Goal: Transaction & Acquisition: Purchase product/service

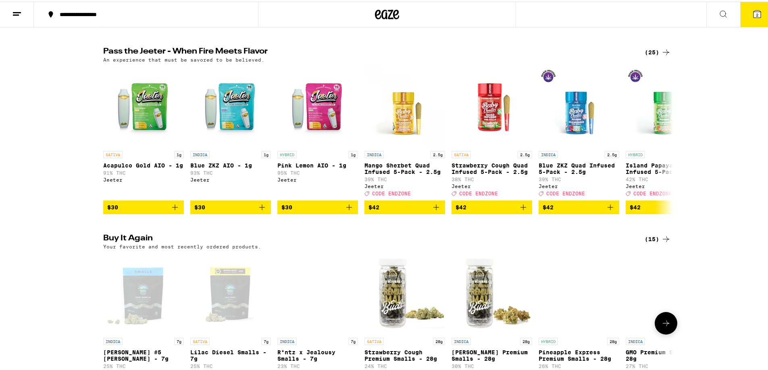
scroll to position [363, 0]
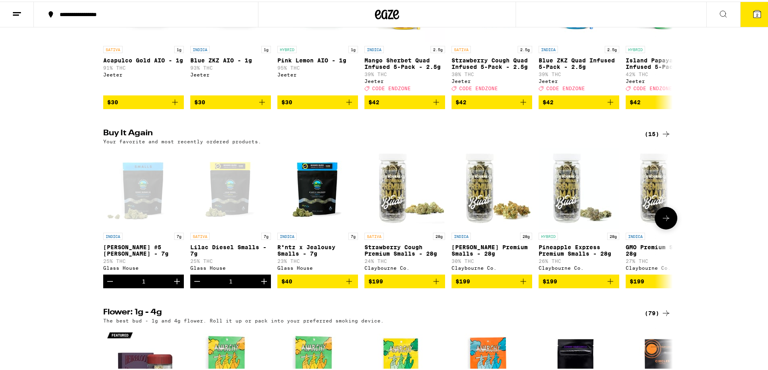
click at [197, 285] on icon "Decrement" at bounding box center [197, 280] width 10 height 10
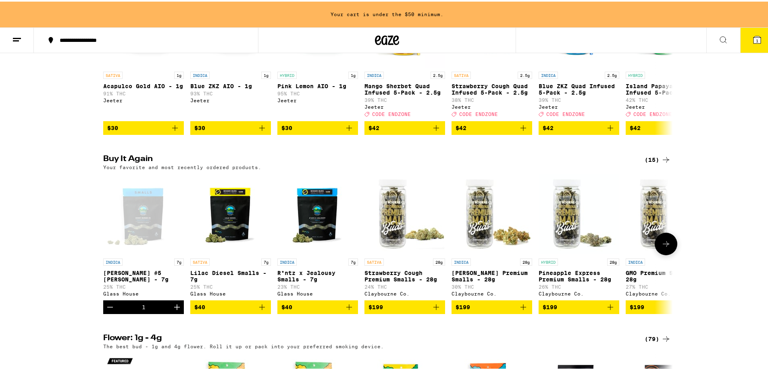
scroll to position [389, 0]
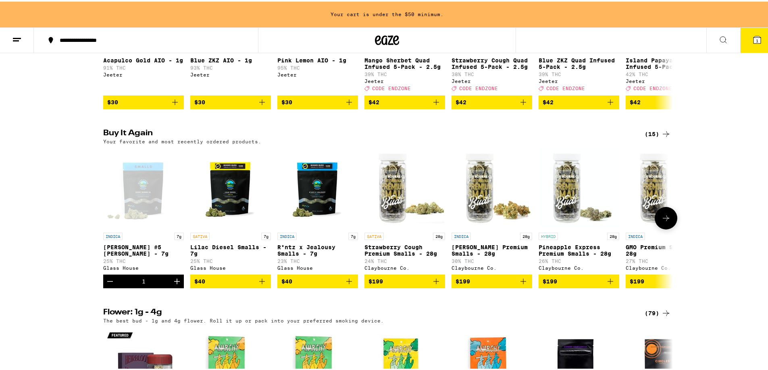
click at [106, 285] on icon "Decrement" at bounding box center [110, 280] width 10 height 10
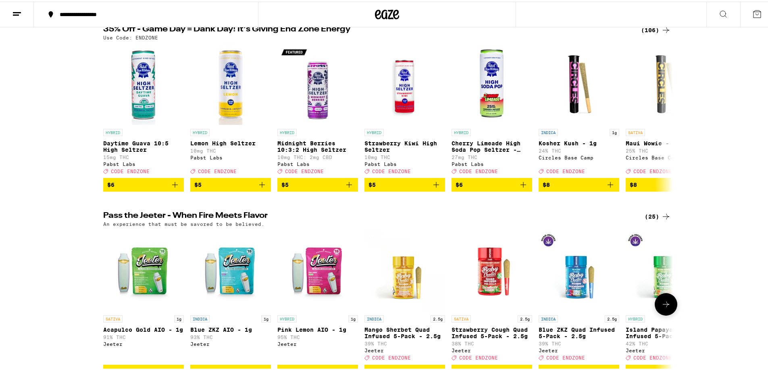
scroll to position [0, 0]
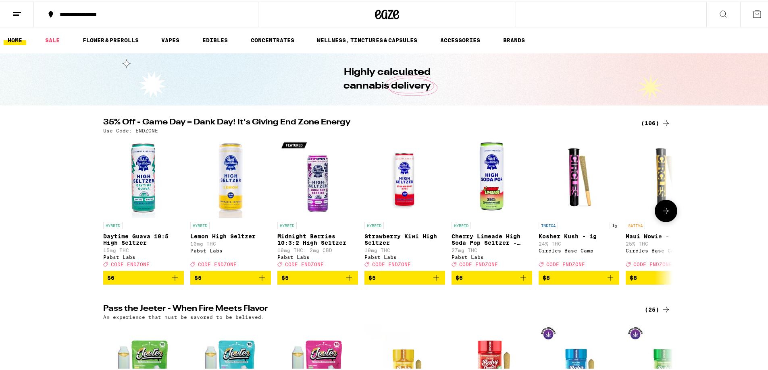
click at [665, 214] on icon at bounding box center [666, 210] width 10 height 10
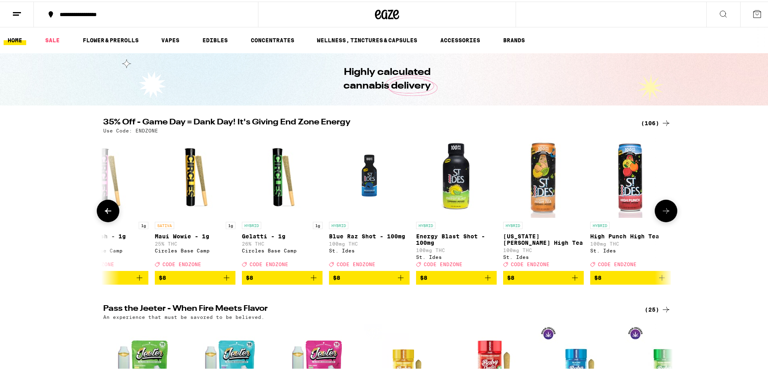
scroll to position [0, 480]
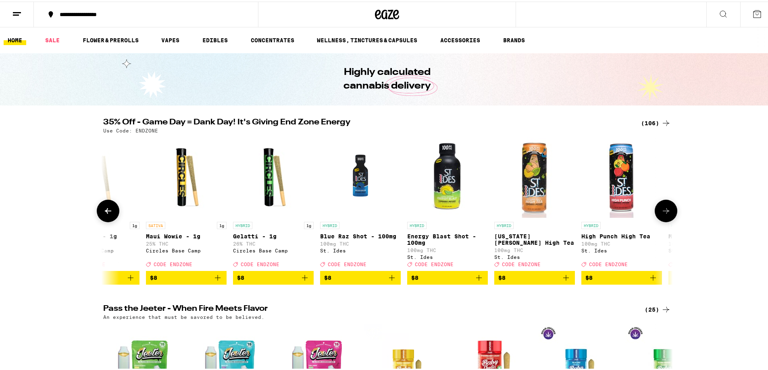
click at [668, 225] on p "HYBRID" at bounding box center [677, 224] width 19 height 7
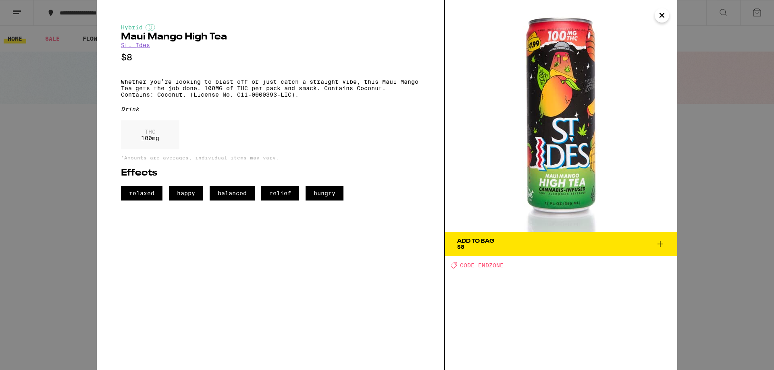
click at [658, 16] on icon "Close" at bounding box center [662, 15] width 10 height 12
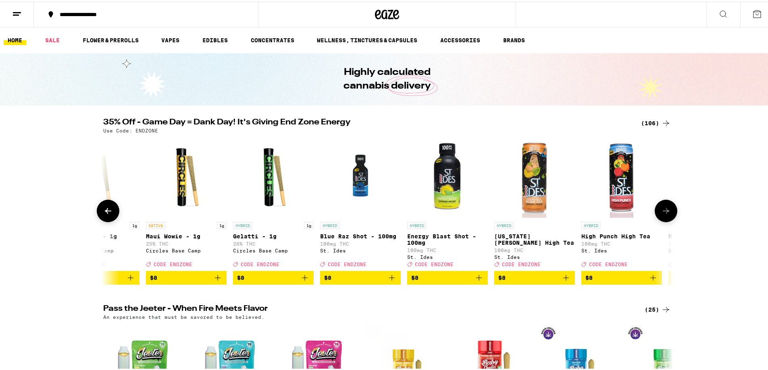
click at [666, 214] on icon at bounding box center [666, 210] width 10 height 10
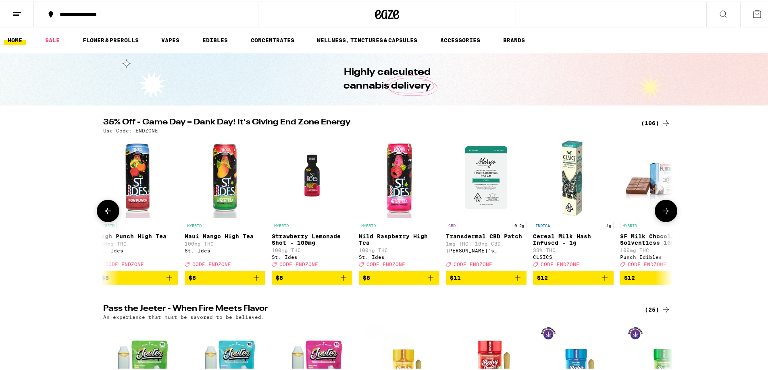
click at [665, 212] on icon at bounding box center [666, 210] width 6 height 6
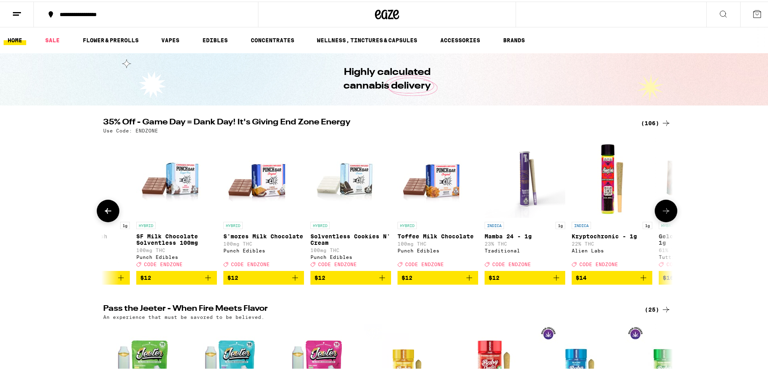
click at [665, 212] on icon at bounding box center [666, 210] width 6 height 6
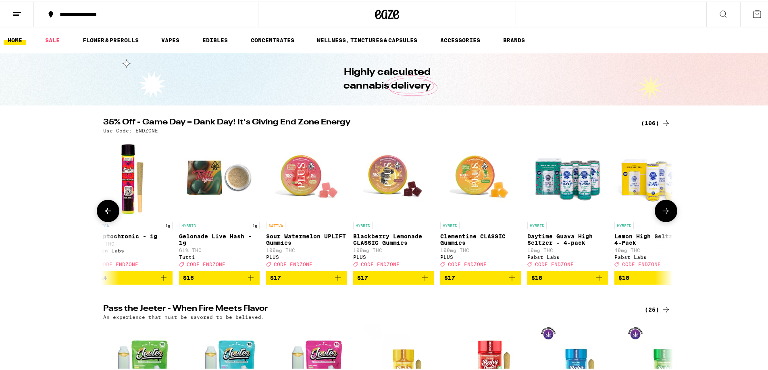
click at [665, 212] on icon at bounding box center [666, 210] width 6 height 6
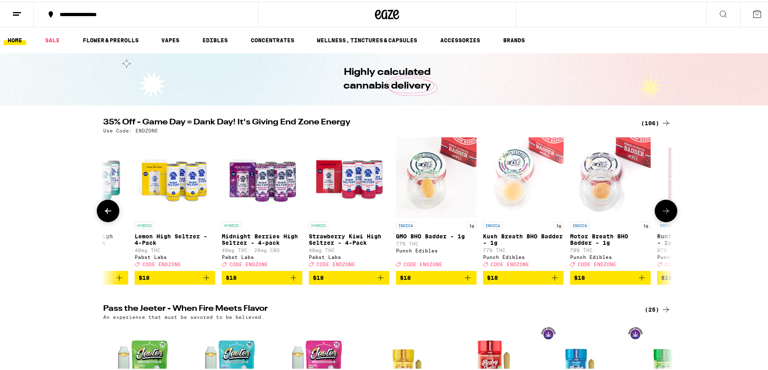
click at [665, 212] on icon at bounding box center [666, 210] width 6 height 6
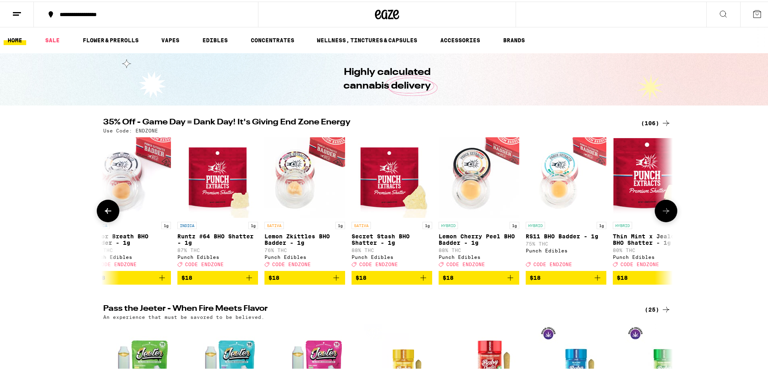
click at [665, 212] on icon at bounding box center [666, 210] width 6 height 6
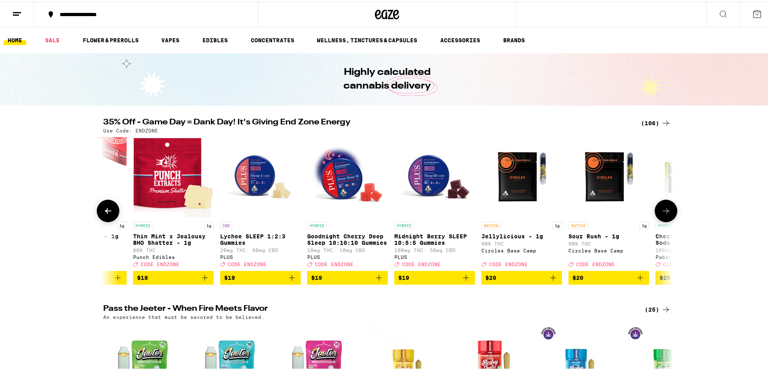
click at [665, 212] on icon at bounding box center [666, 210] width 6 height 6
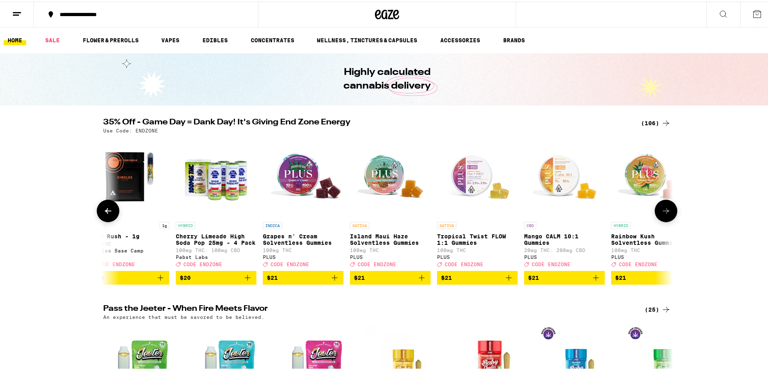
click at [665, 212] on icon at bounding box center [666, 210] width 6 height 6
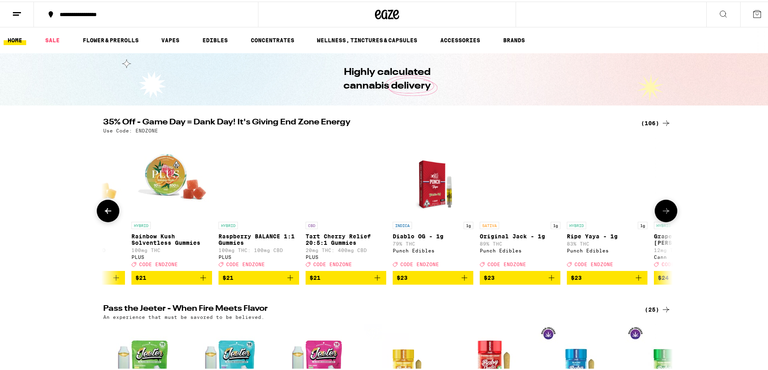
click at [665, 212] on icon at bounding box center [666, 210] width 6 height 6
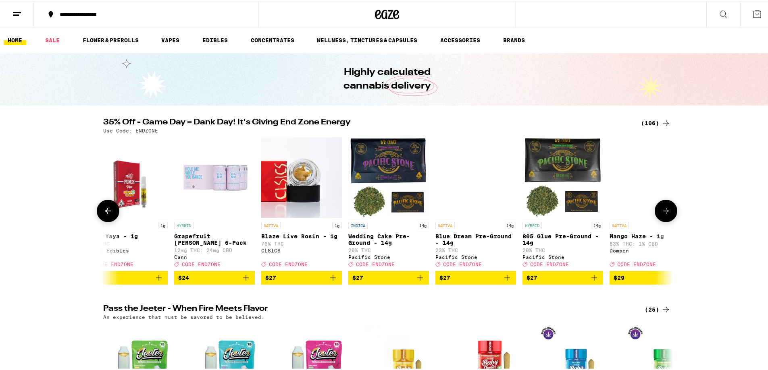
click at [665, 212] on icon at bounding box center [666, 210] width 6 height 6
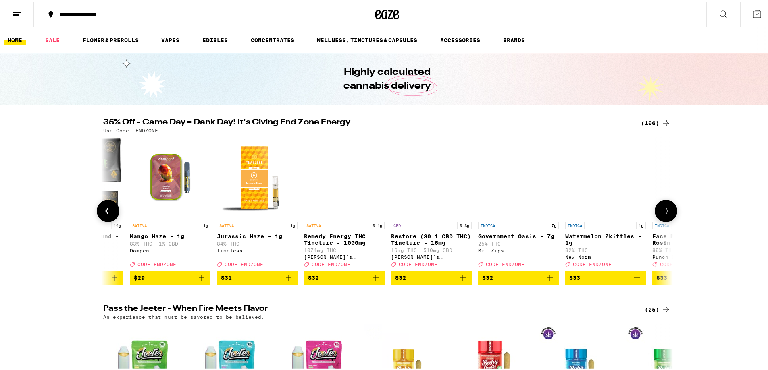
click at [665, 212] on icon at bounding box center [666, 210] width 6 height 6
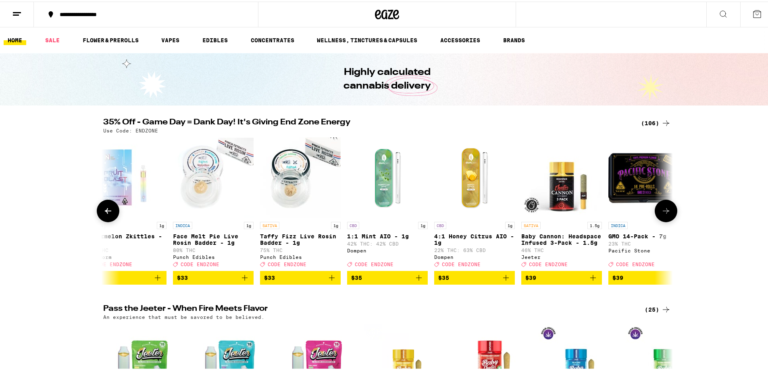
scroll to position [0, 5765]
click at [665, 212] on icon at bounding box center [666, 210] width 6 height 6
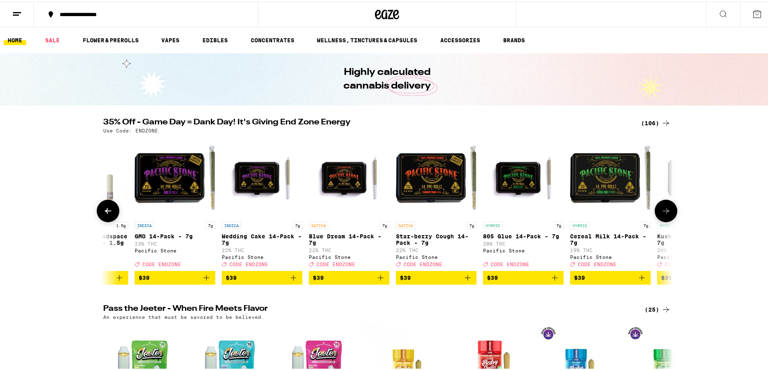
scroll to position [0, 6245]
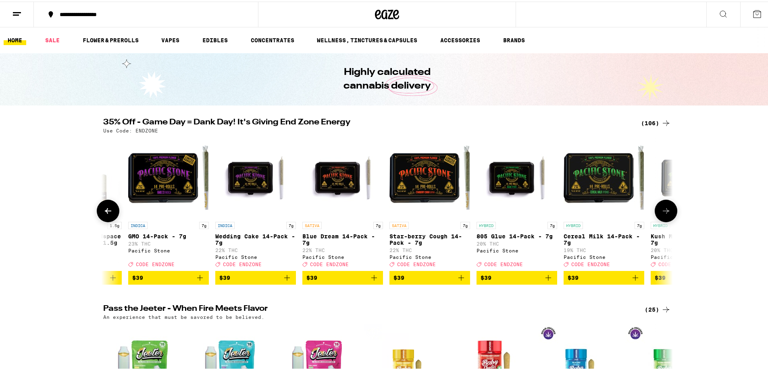
click at [665, 212] on icon at bounding box center [666, 210] width 6 height 6
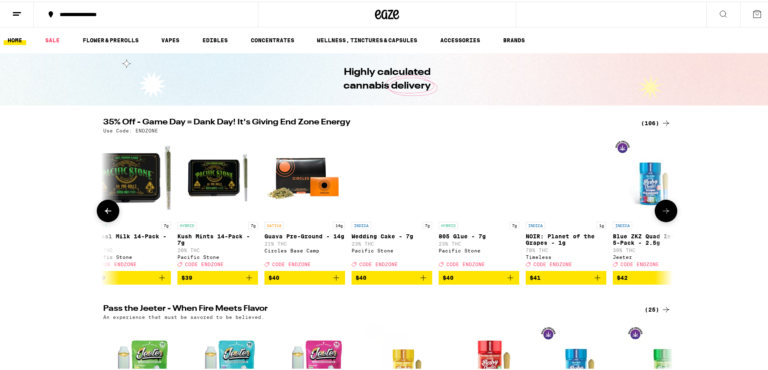
scroll to position [0, 6725]
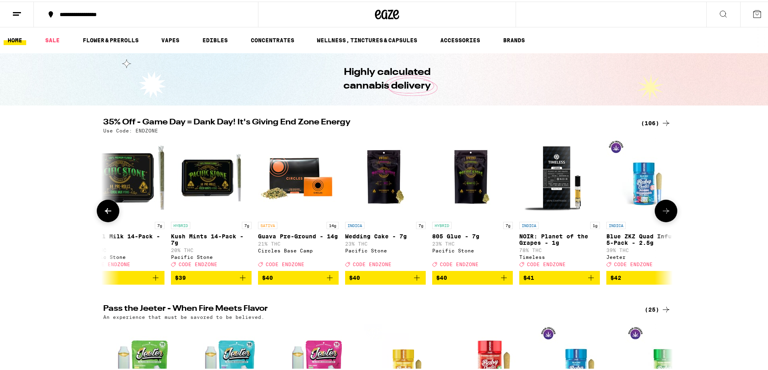
click at [663, 211] on icon at bounding box center [666, 210] width 10 height 10
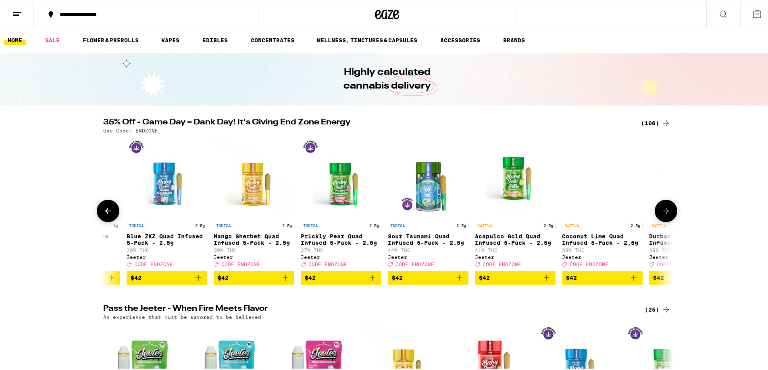
click at [663, 211] on icon at bounding box center [666, 210] width 10 height 10
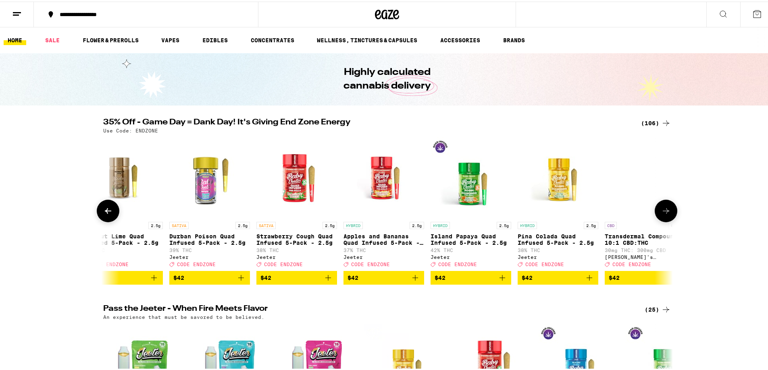
click at [663, 211] on icon at bounding box center [666, 210] width 10 height 10
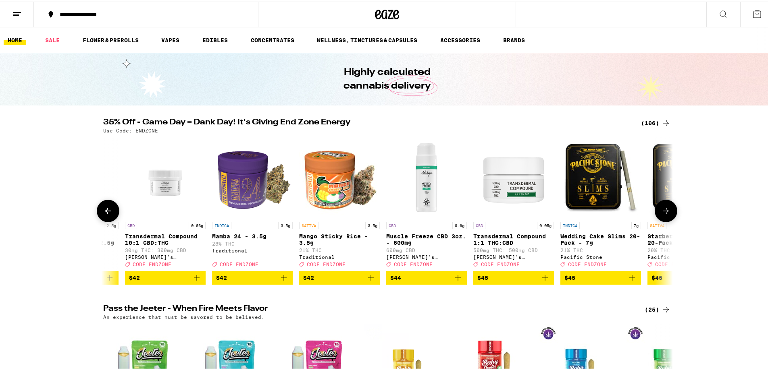
click at [663, 211] on icon at bounding box center [666, 210] width 10 height 10
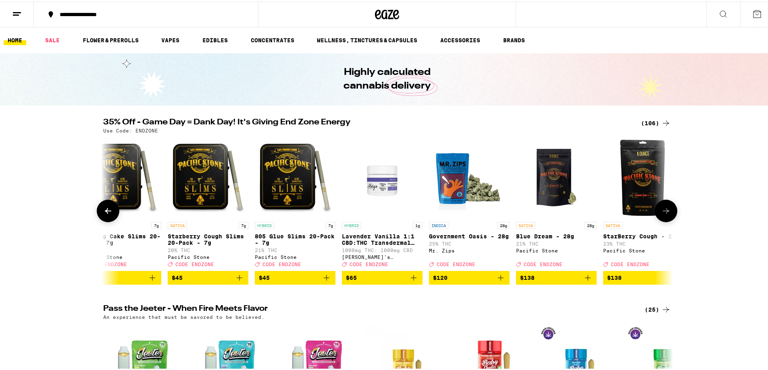
click at [663, 211] on icon at bounding box center [666, 210] width 10 height 10
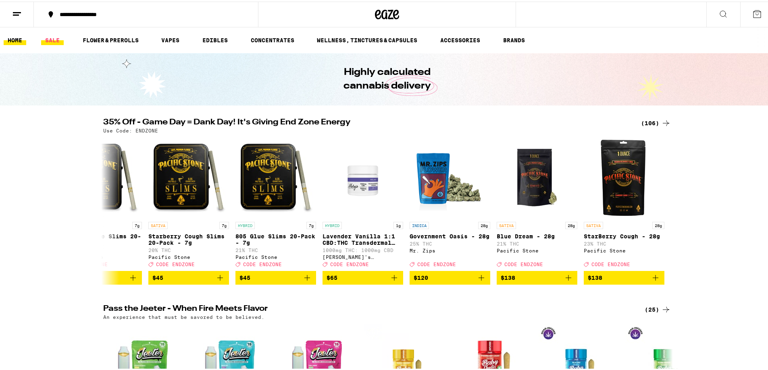
click at [56, 40] on link "SALE" at bounding box center [52, 39] width 23 height 10
